Goal: Task Accomplishment & Management: Manage account settings

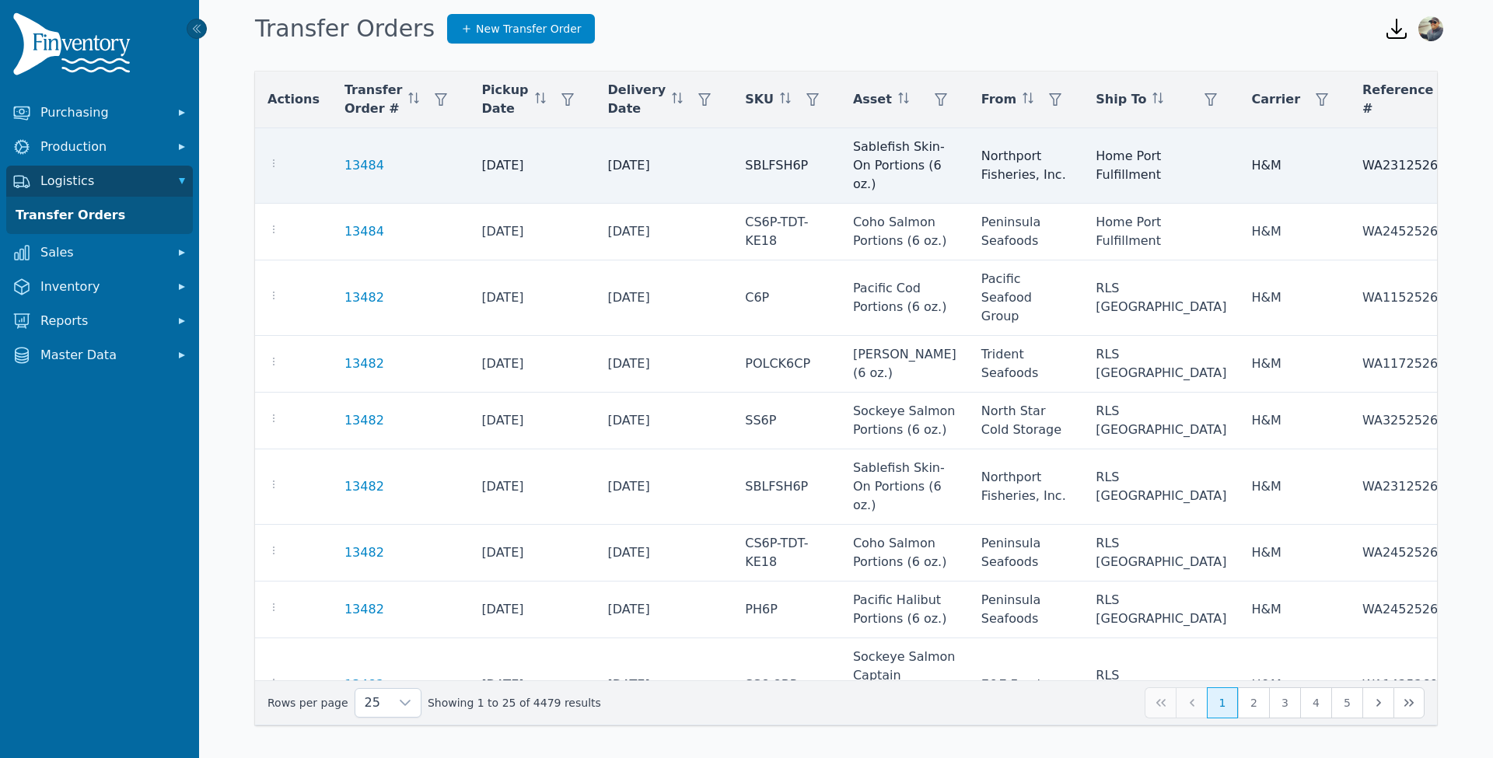
click at [278, 156] on div at bounding box center [293, 165] width 52 height 19
click at [273, 165] on icon "button" at bounding box center [274, 163] width 2 height 8
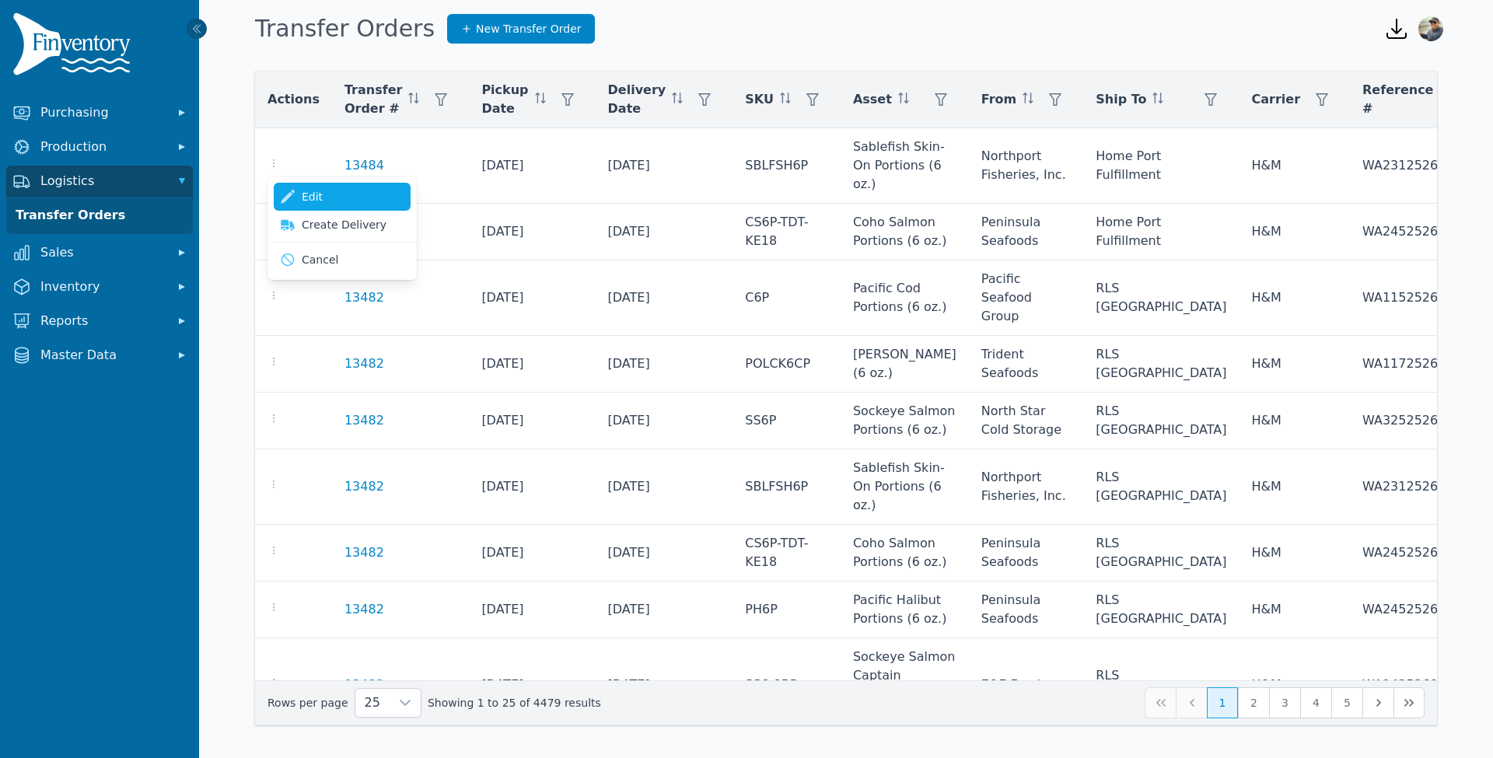
click at [296, 194] on link "Edit" at bounding box center [342, 197] width 137 height 28
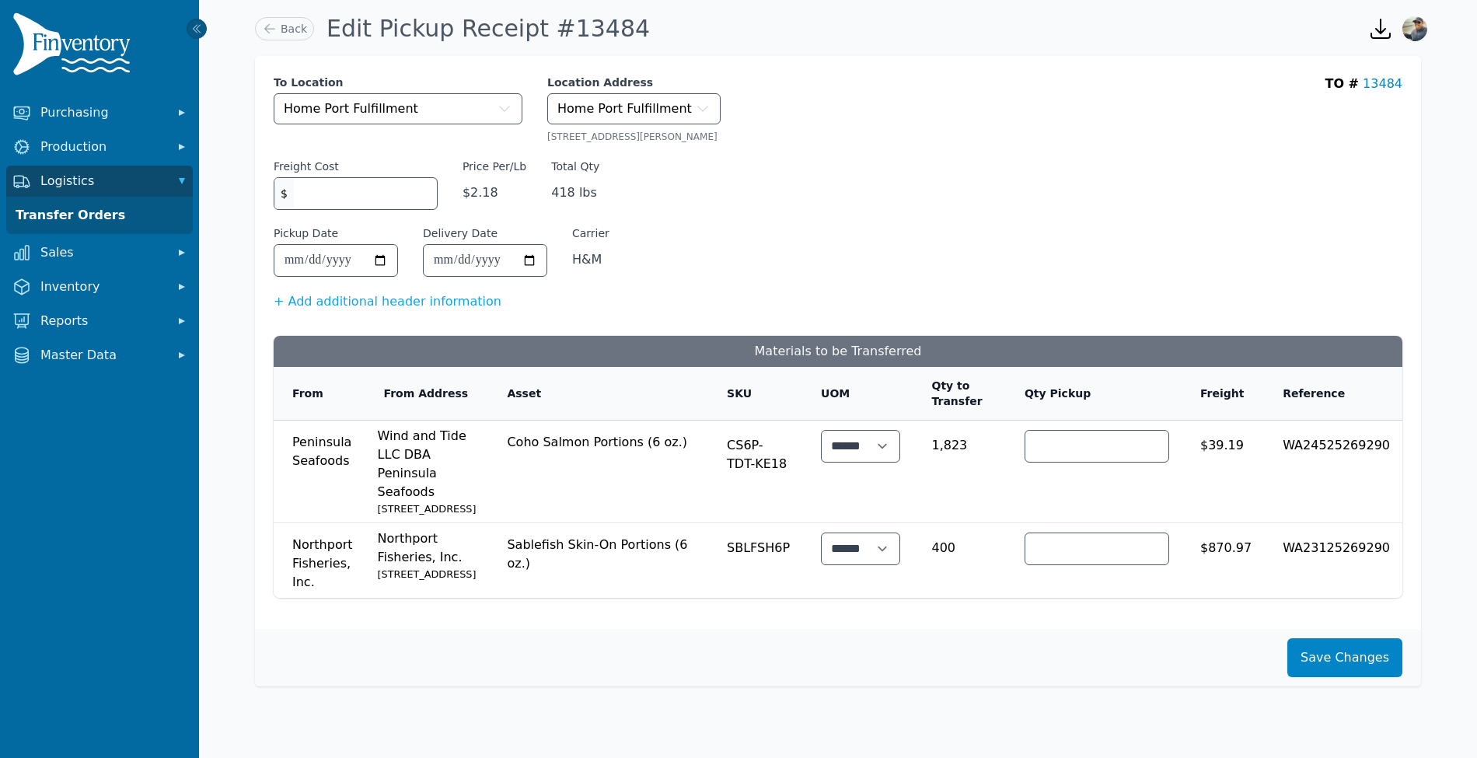
type input "*"
type input "****"
click at [1334, 677] on button "Save Changes" at bounding box center [1344, 657] width 115 height 39
